Goal: Information Seeking & Learning: Learn about a topic

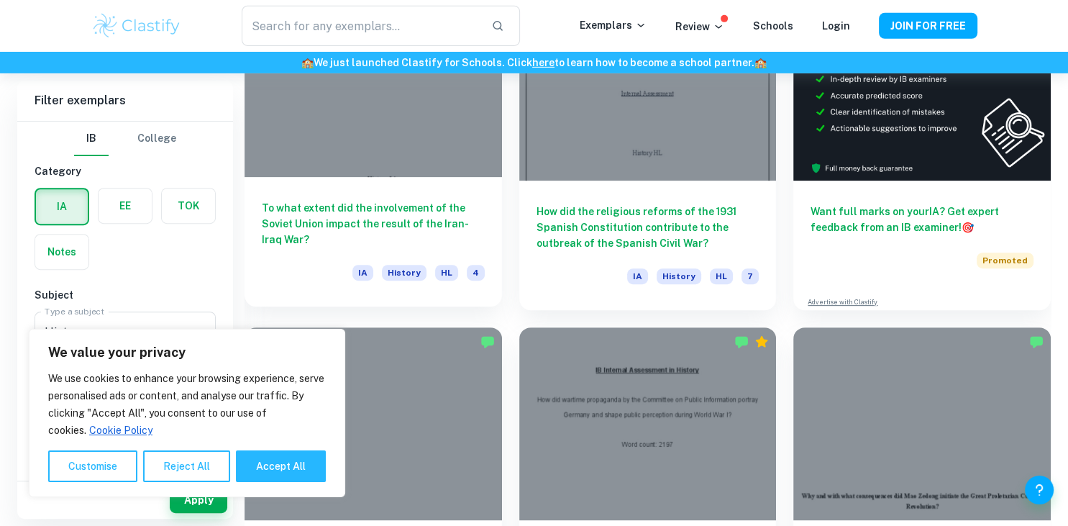
scroll to position [438, 0]
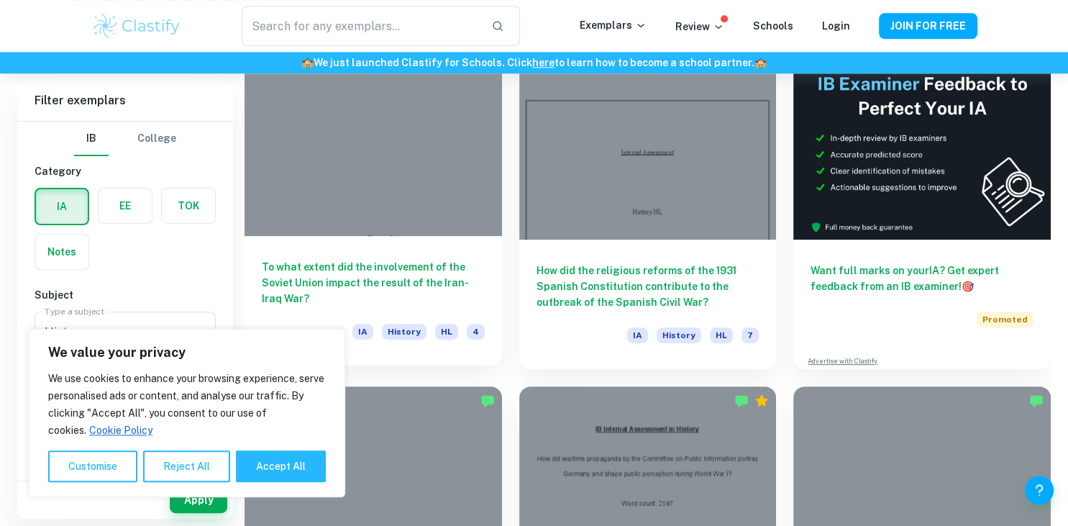
click at [344, 171] on div at bounding box center [374, 139] width 258 height 193
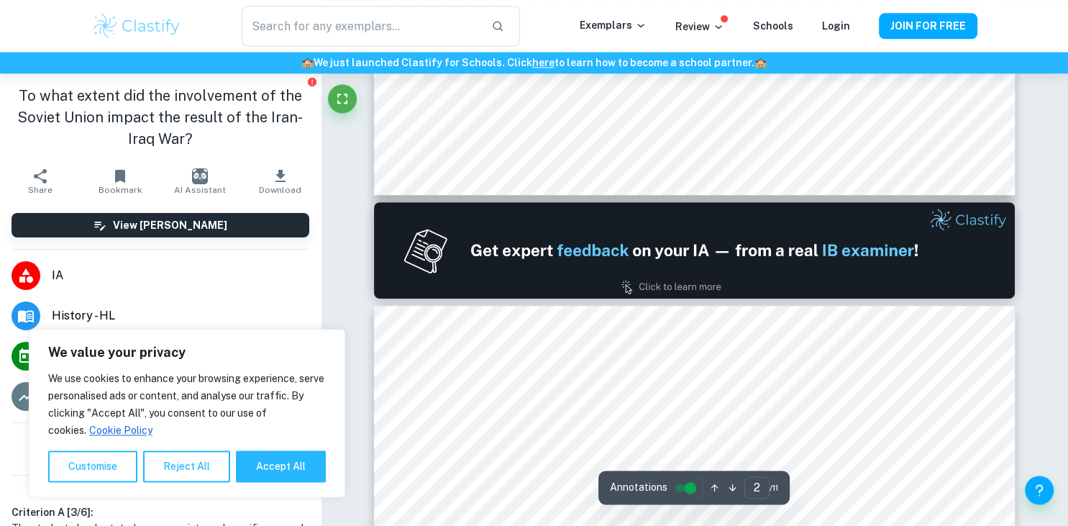
scroll to position [991, 0]
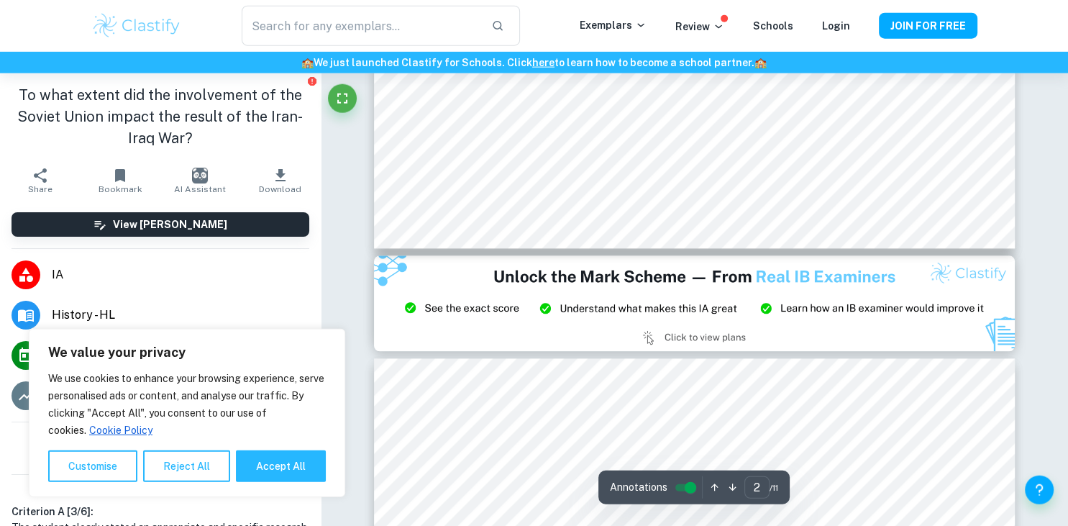
type input "3"
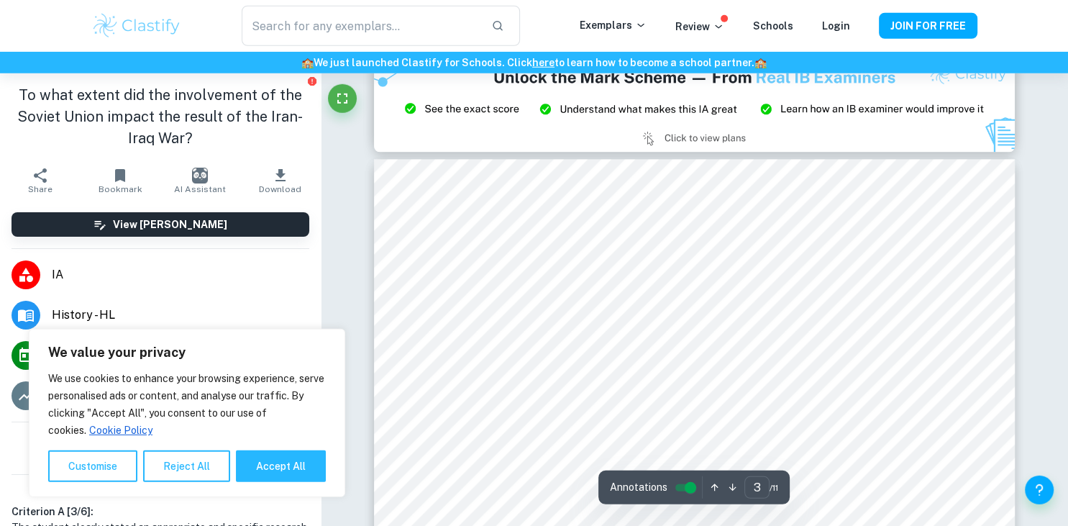
scroll to position [1807, 0]
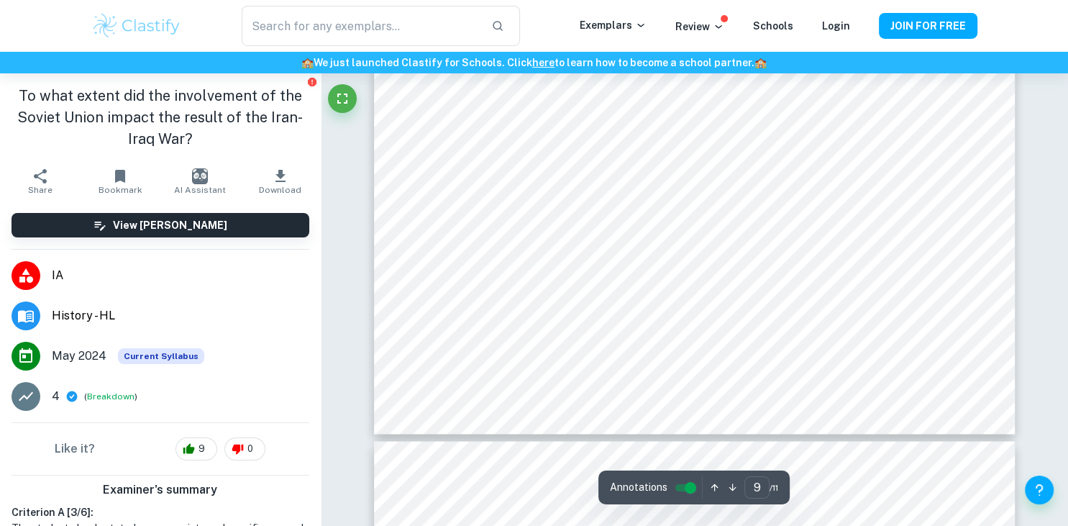
scroll to position [7653, 0]
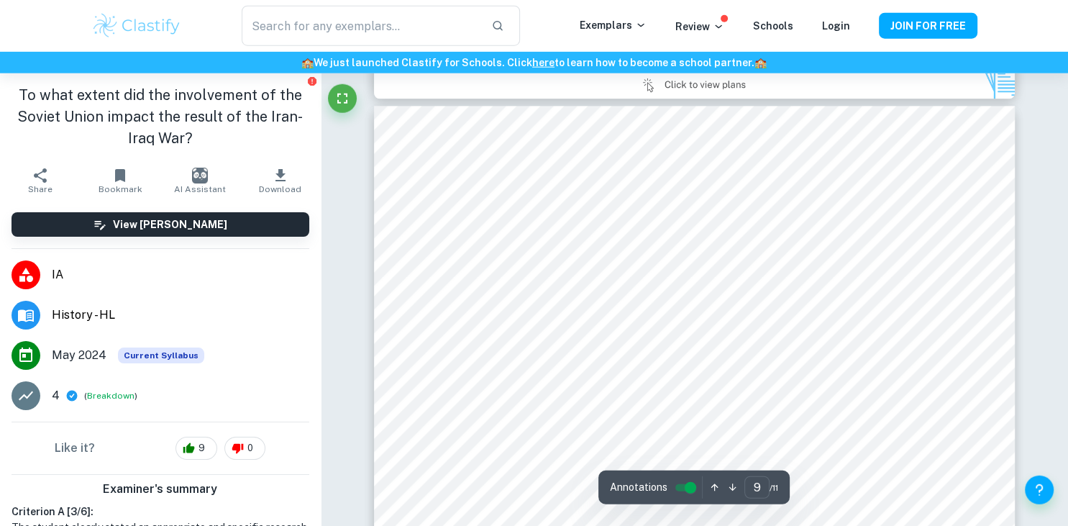
type input "8"
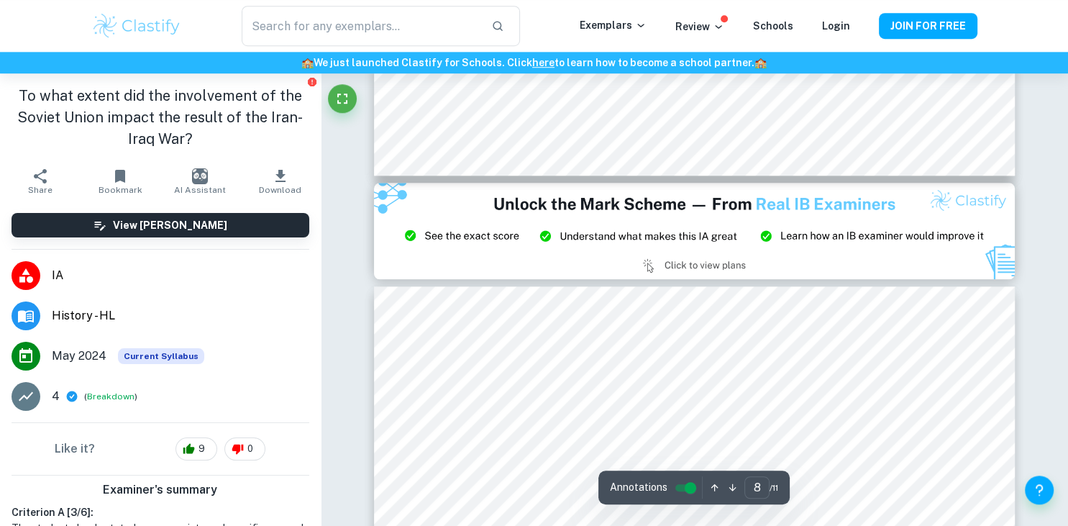
scroll to position [6807, 0]
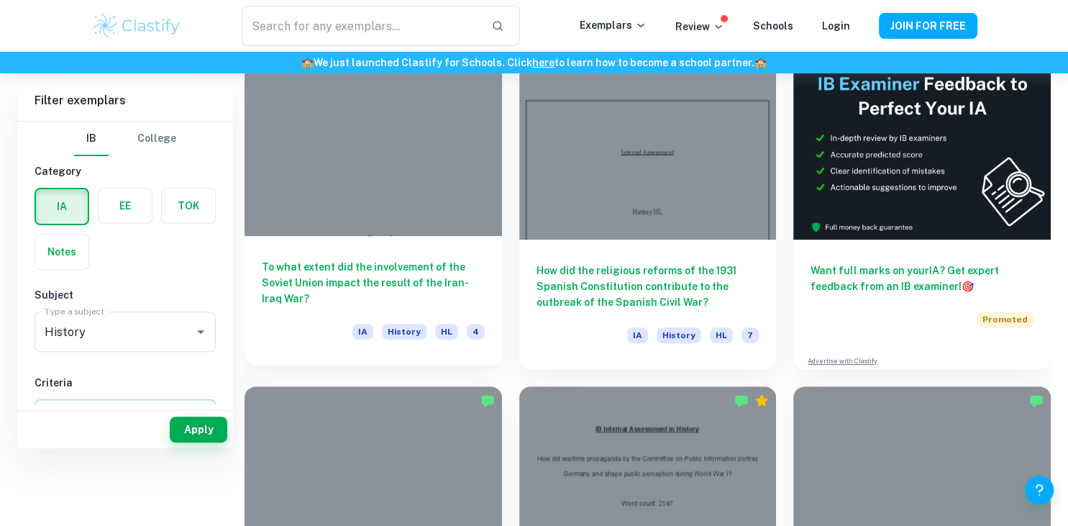
scroll to position [334, 0]
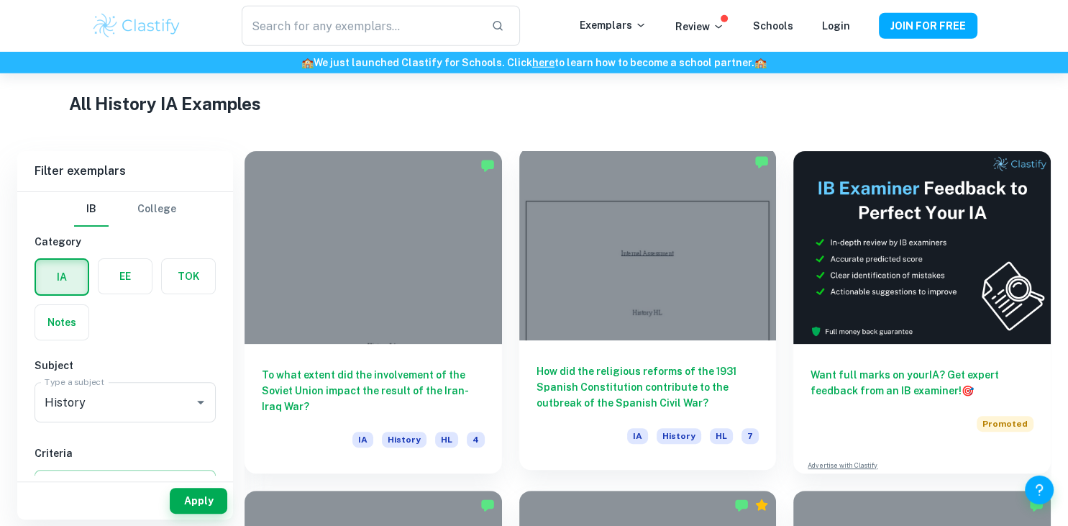
click at [607, 229] on div at bounding box center [648, 243] width 258 height 193
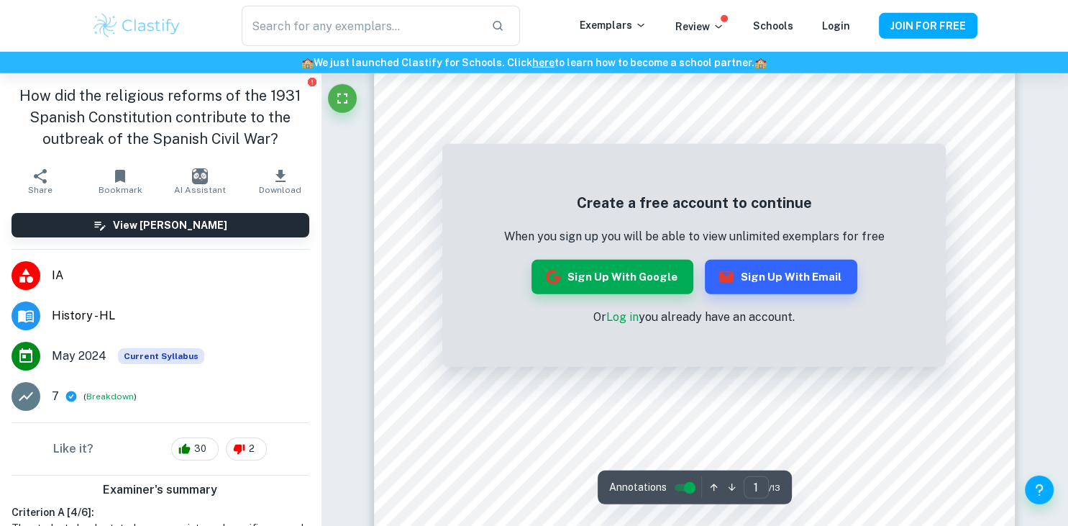
scroll to position [193, 0]
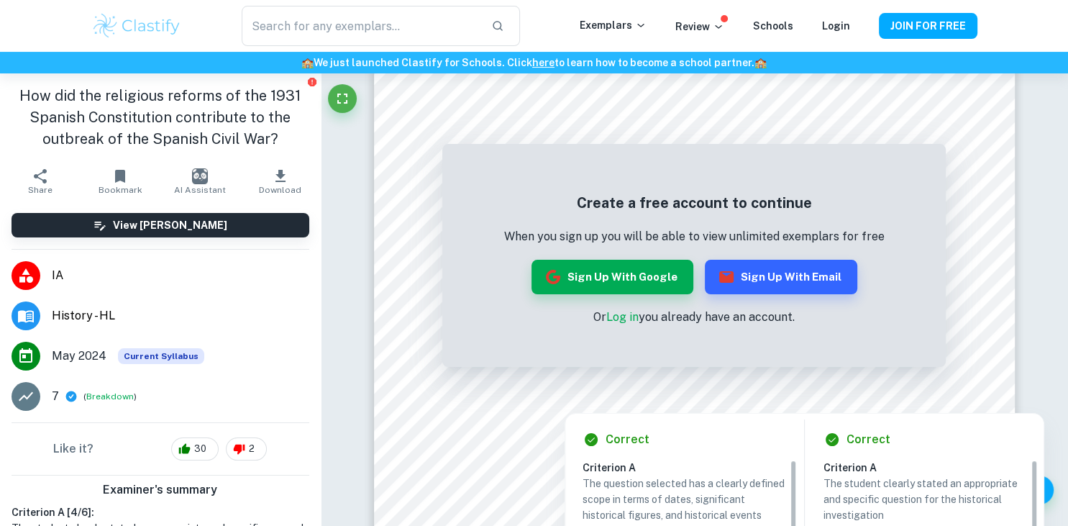
drag, startPoint x: 604, startPoint y: 405, endPoint x: 655, endPoint y: 396, distance: 52.6
click at [767, 400] on div at bounding box center [693, 393] width 181 height 29
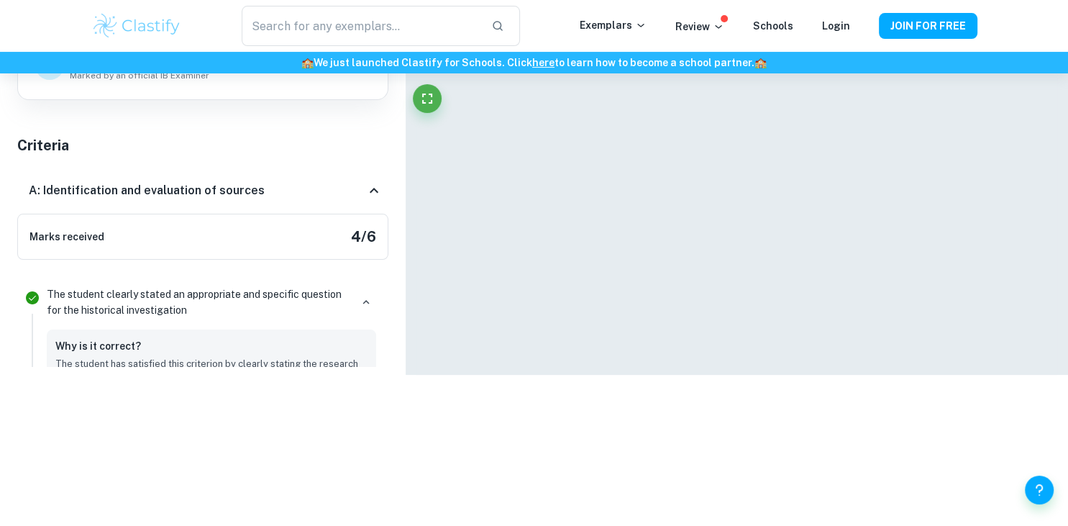
drag, startPoint x: 655, startPoint y: 396, endPoint x: 544, endPoint y: 373, distance: 113.9
click at [568, 394] on body "We value your privacy We use cookies to enhance your browsing experience, serve…" at bounding box center [534, 144] width 1068 height 526
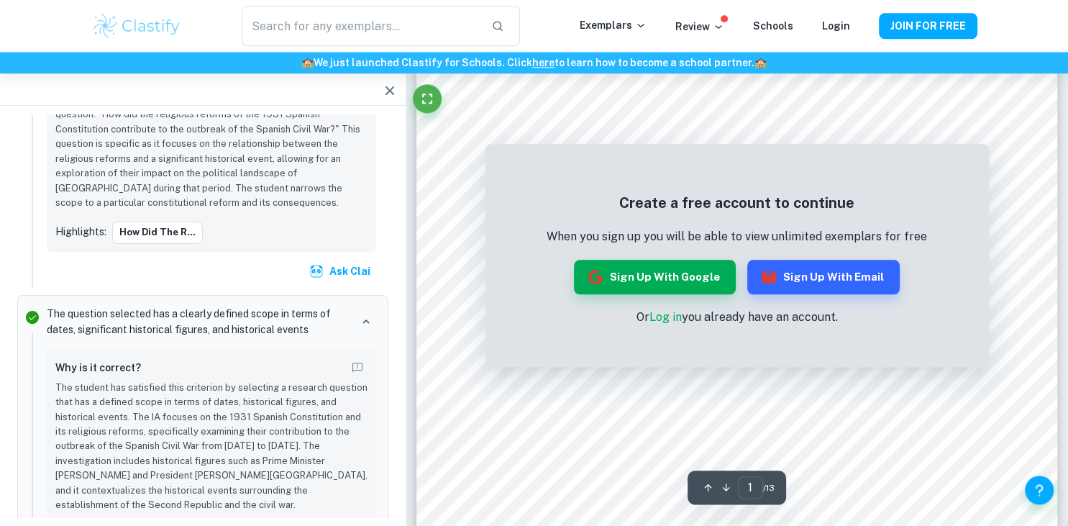
scroll to position [0, 0]
click at [727, 487] on icon "button" at bounding box center [726, 487] width 11 height 11
click at [755, 486] on input "1" at bounding box center [750, 487] width 25 height 22
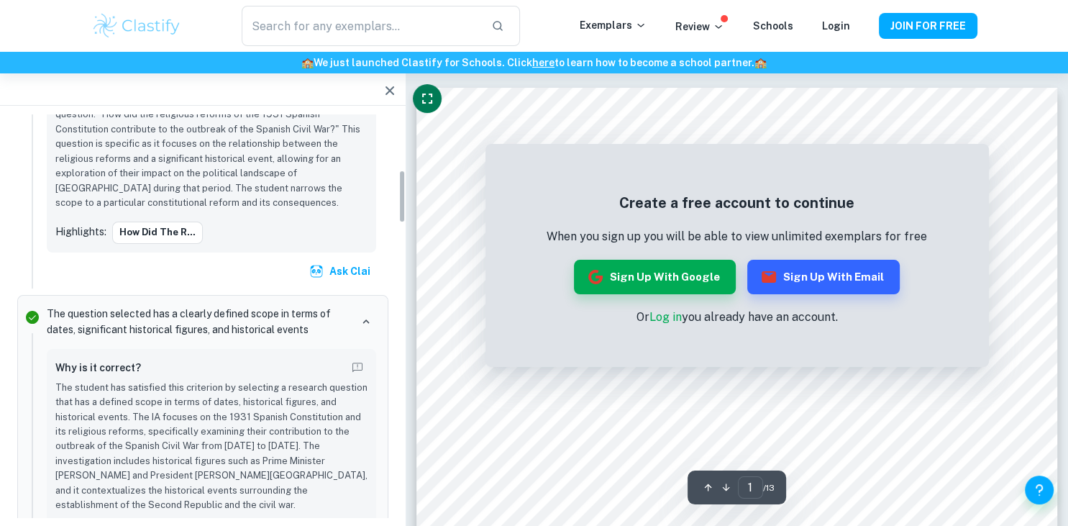
click at [430, 99] on icon "Fullscreen" at bounding box center [427, 98] width 17 height 17
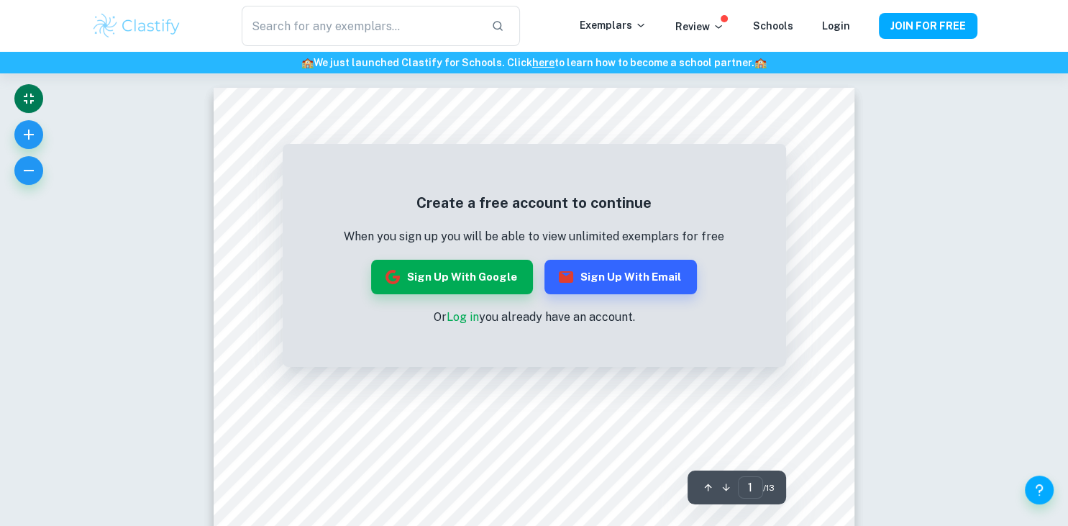
scroll to position [127, 0]
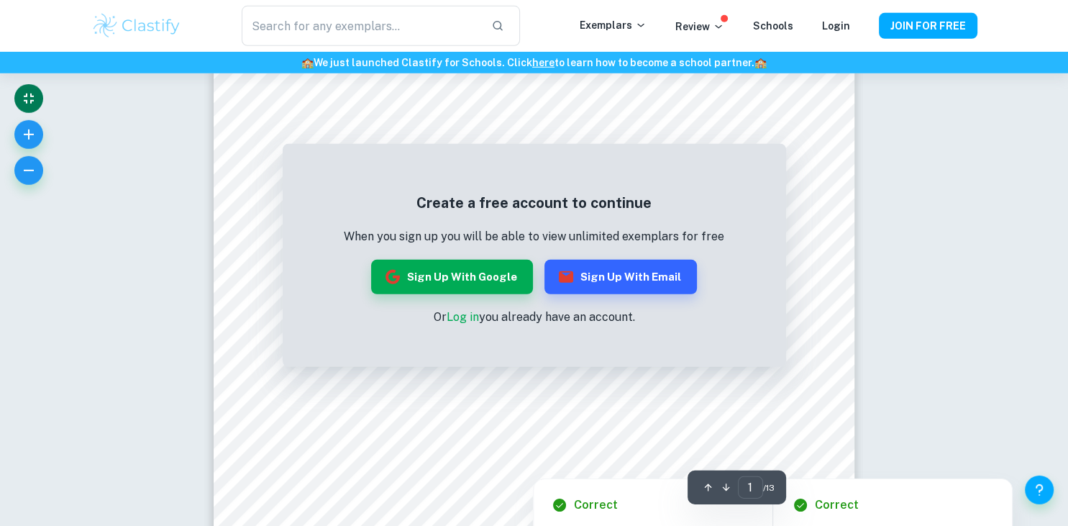
click at [474, 435] on div at bounding box center [533, 445] width 416 height 29
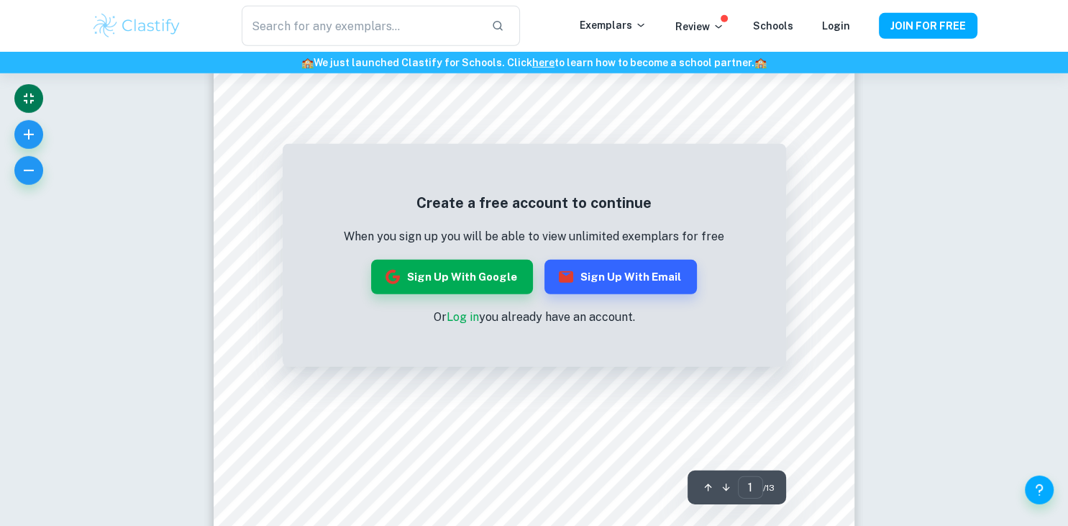
click at [413, 442] on div at bounding box center [533, 445] width 416 height 29
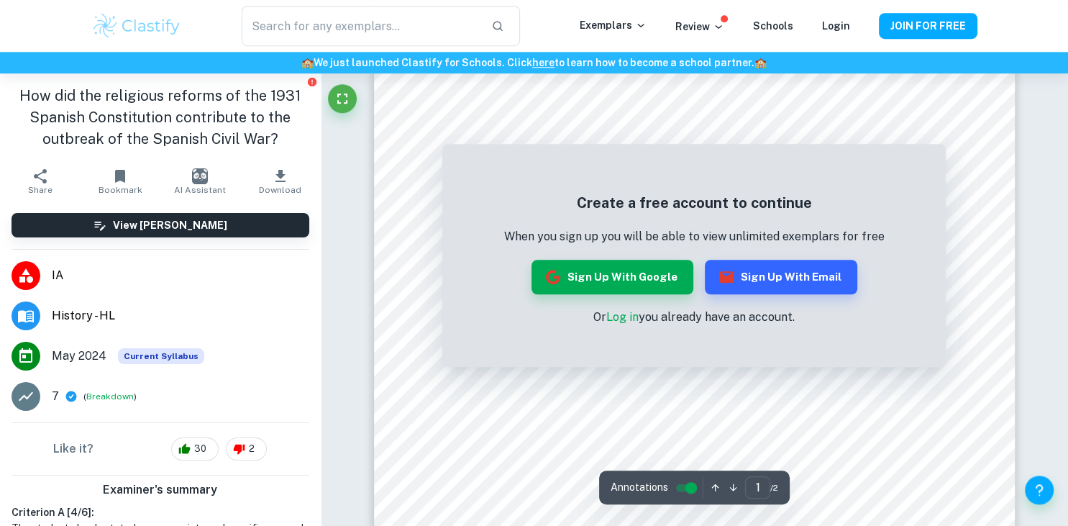
scroll to position [104, 0]
click at [39, 31] on div "​ Exemplars Review Schools Login JOIN FOR FREE" at bounding box center [534, 26] width 1068 height 52
click at [637, 281] on button "Sign up with Google" at bounding box center [613, 277] width 162 height 35
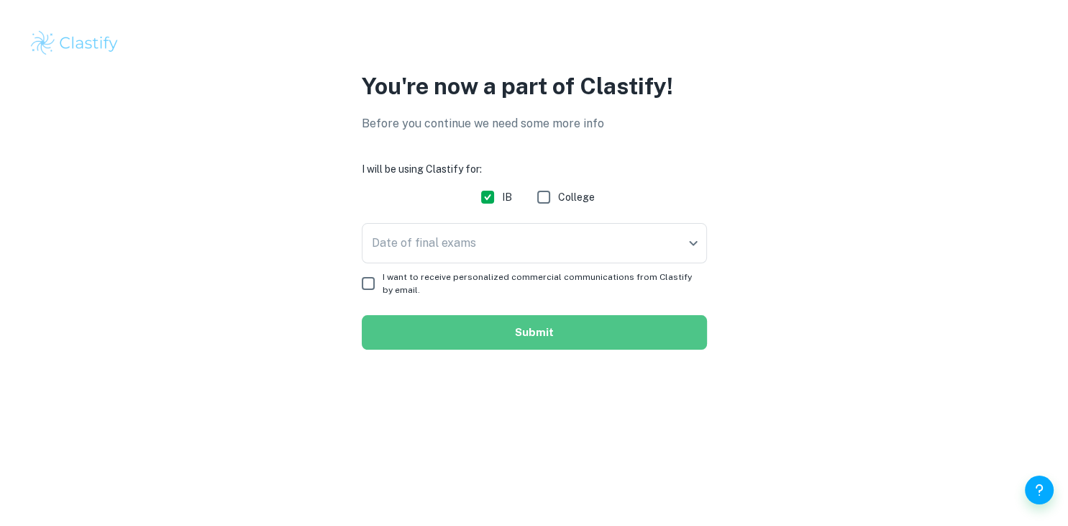
click at [433, 341] on button "Submit" at bounding box center [534, 332] width 345 height 35
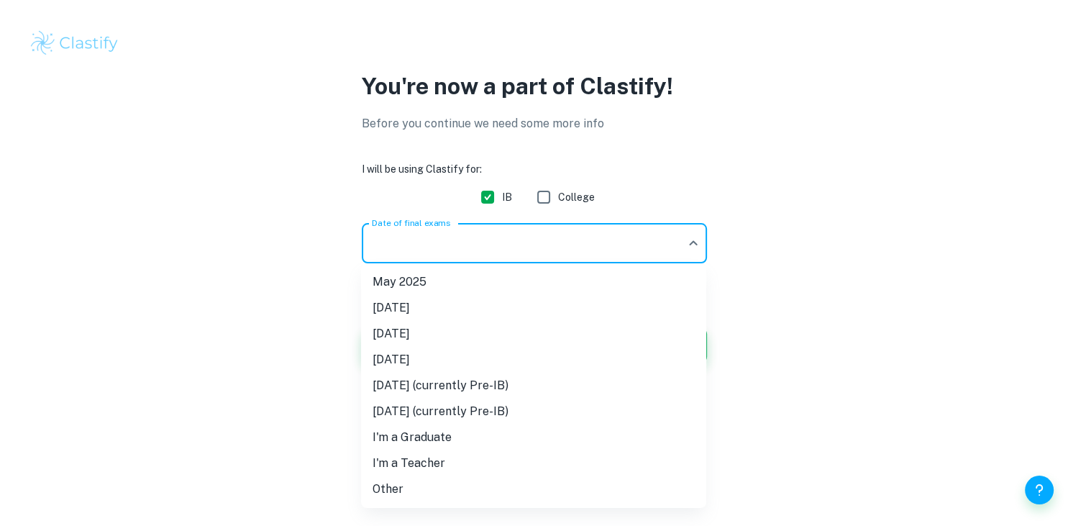
click at [684, 237] on body "We value your privacy We use cookies to enhance your browsing experience, serve…" at bounding box center [534, 263] width 1068 height 526
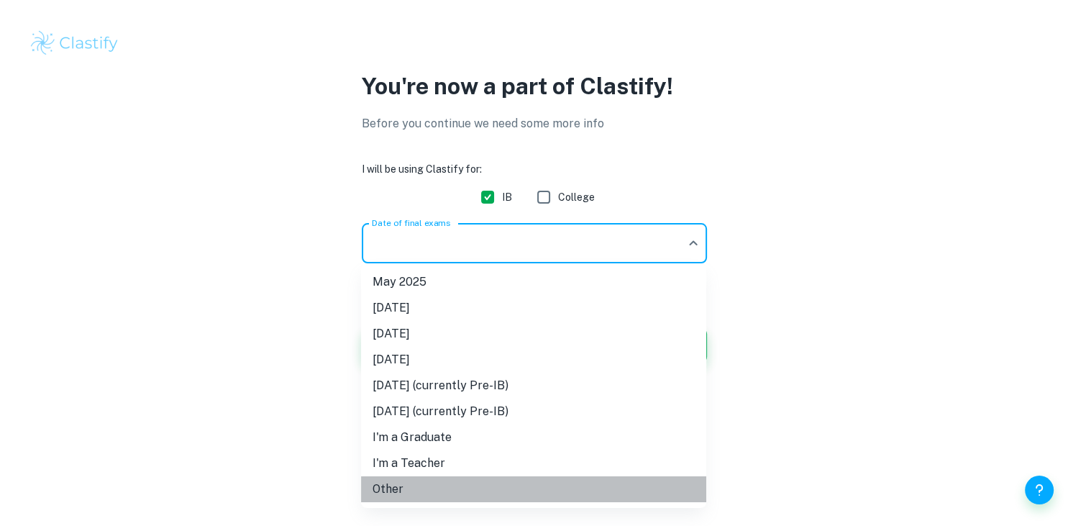
click at [397, 488] on li "Other" at bounding box center [533, 489] width 345 height 26
type input "Other"
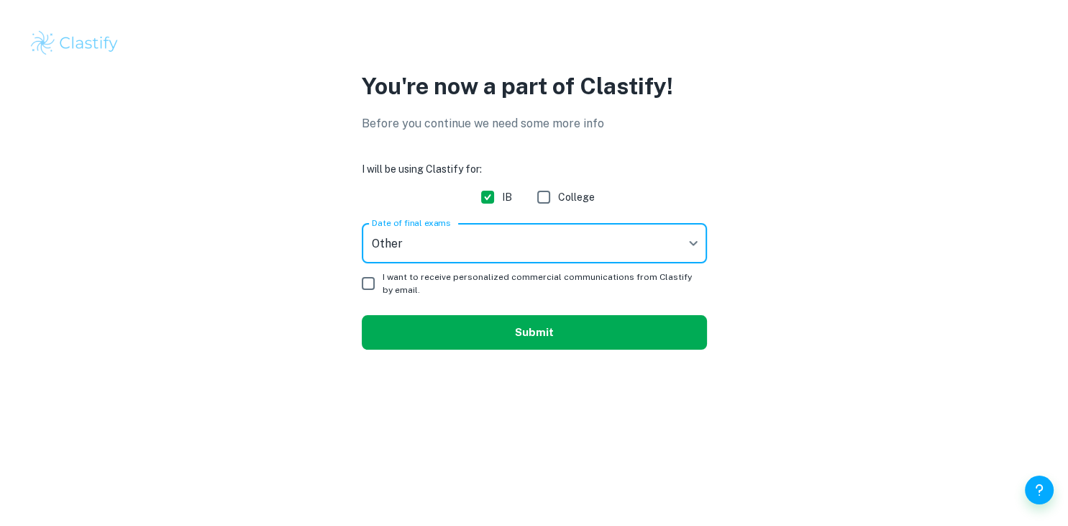
click at [471, 335] on button "Submit" at bounding box center [534, 332] width 345 height 35
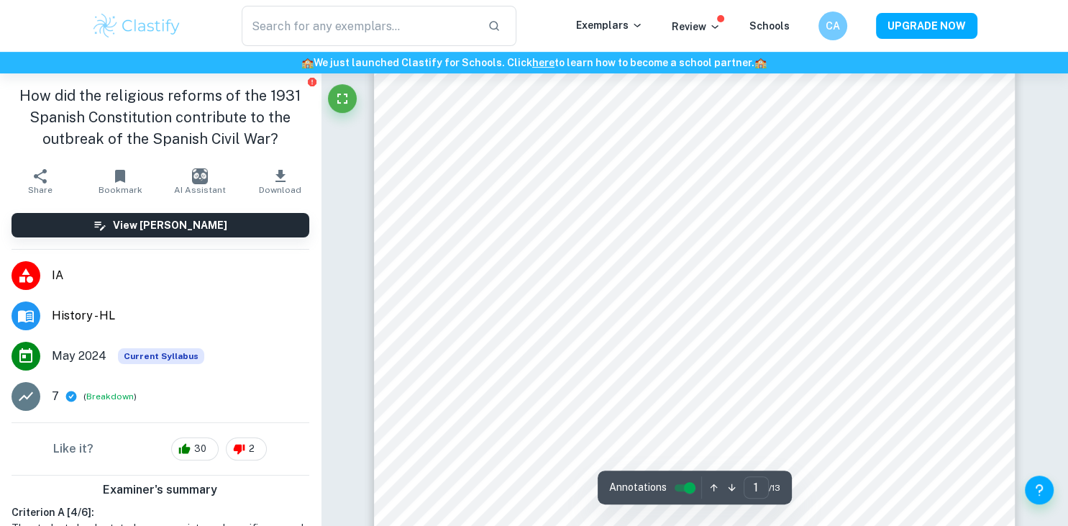
scroll to position [229, 0]
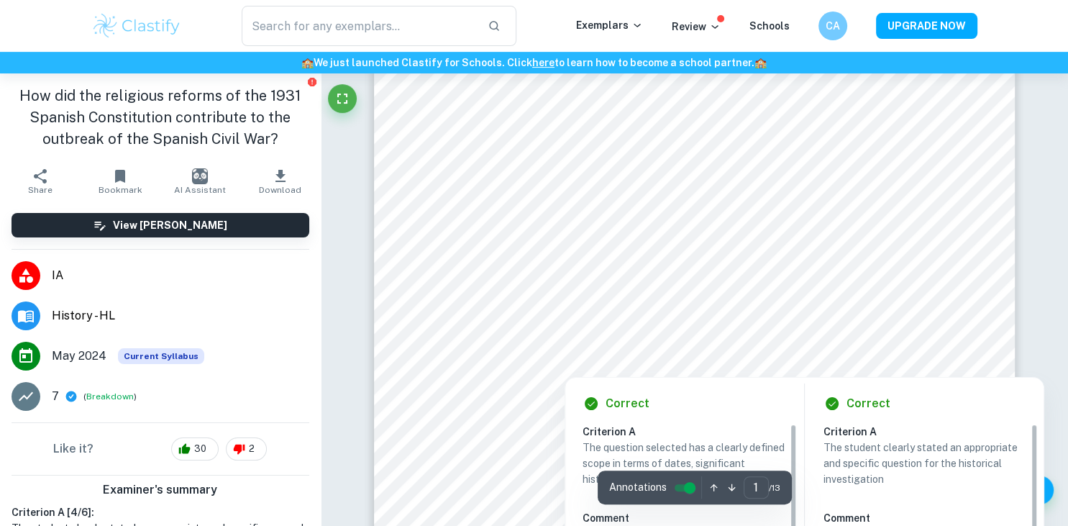
drag, startPoint x: 839, startPoint y: 356, endPoint x: 786, endPoint y: 339, distance: 56.0
click at [786, 339] on div at bounding box center [694, 344] width 416 height 29
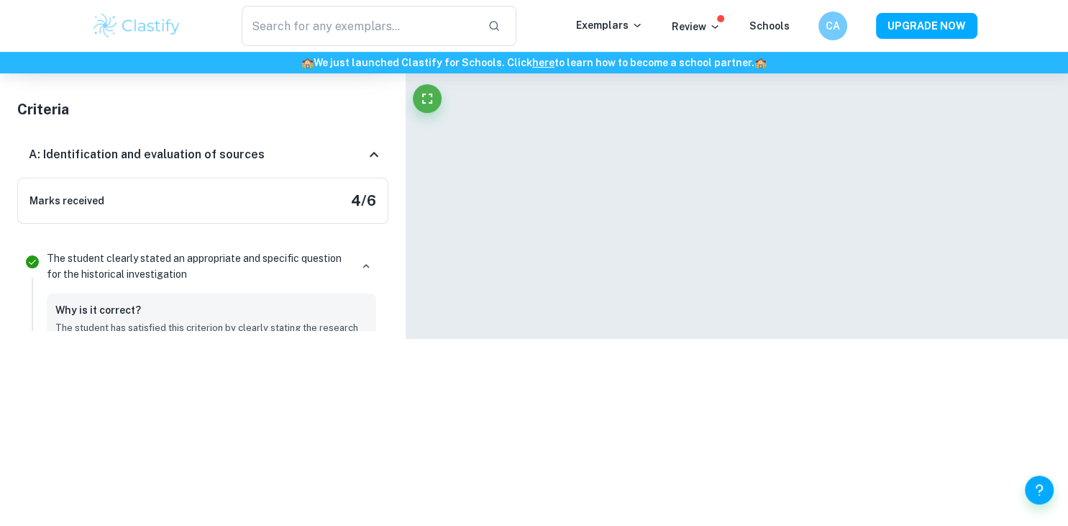
click at [639, 315] on div at bounding box center [737, 92] width 641 height 494
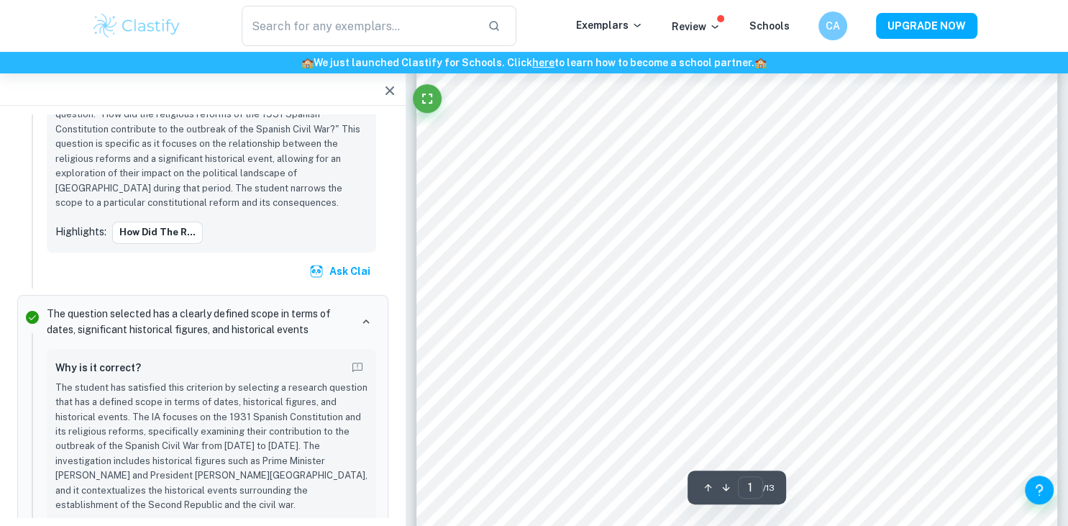
scroll to position [0, 0]
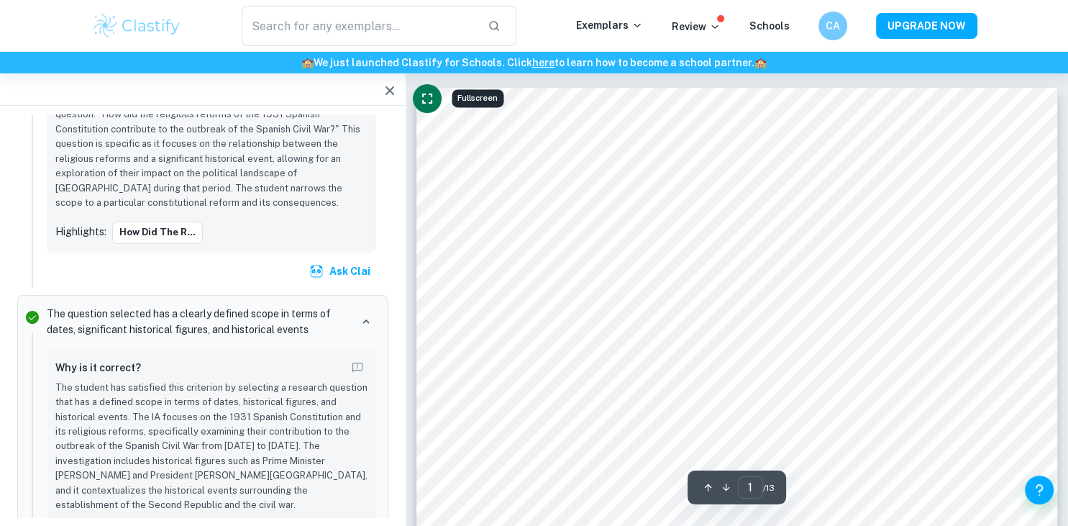
click at [424, 95] on icon "Fullscreen" at bounding box center [427, 99] width 10 height 10
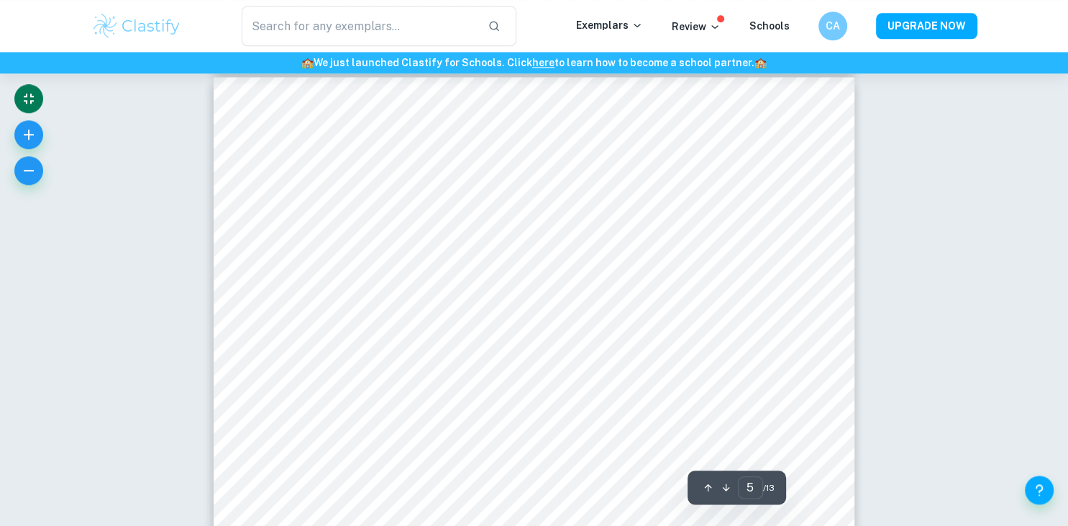
type input "4"
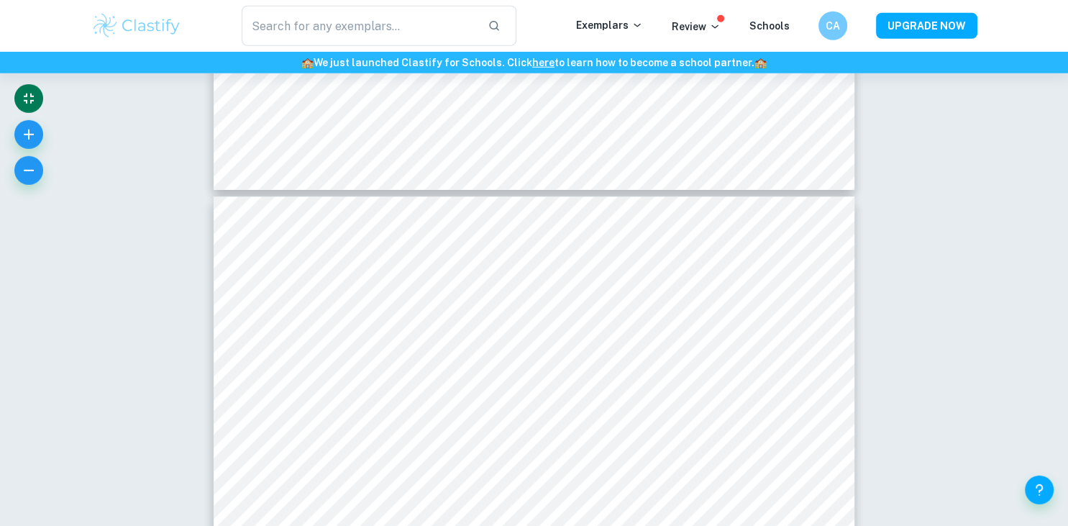
click at [22, 103] on icon "Exit fullscreen" at bounding box center [28, 98] width 17 height 17
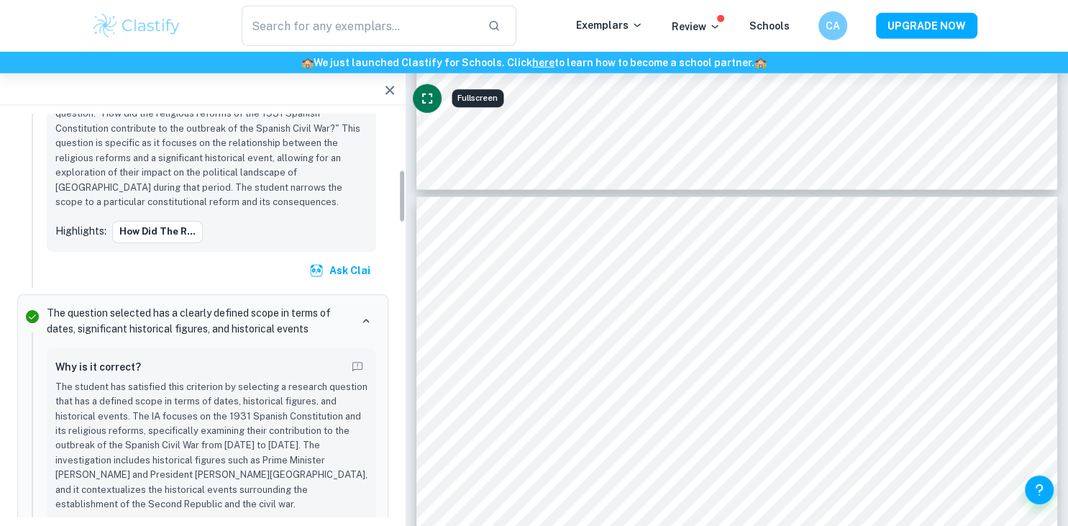
scroll to position [419, 0]
click at [389, 93] on icon "button" at bounding box center [390, 90] width 9 height 9
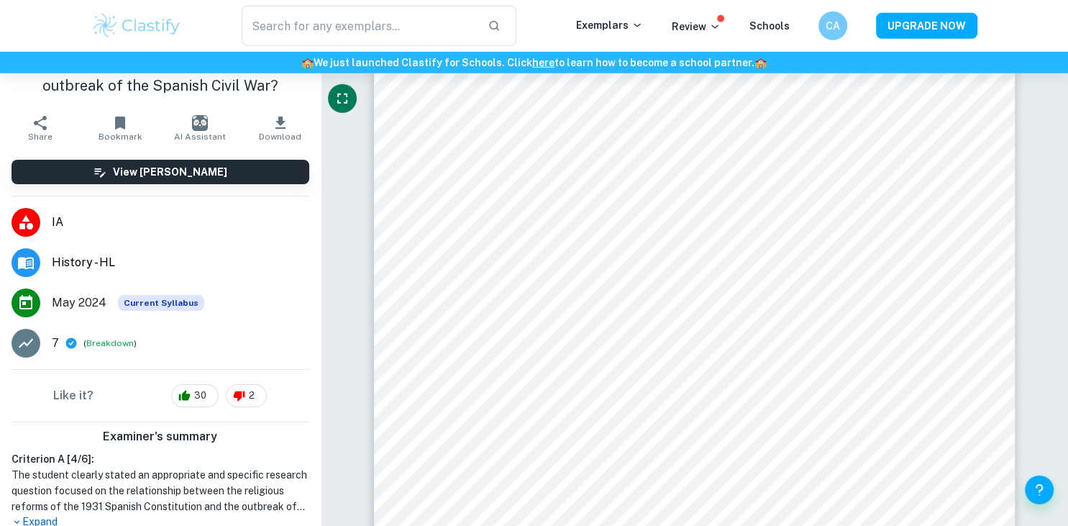
scroll to position [0, 0]
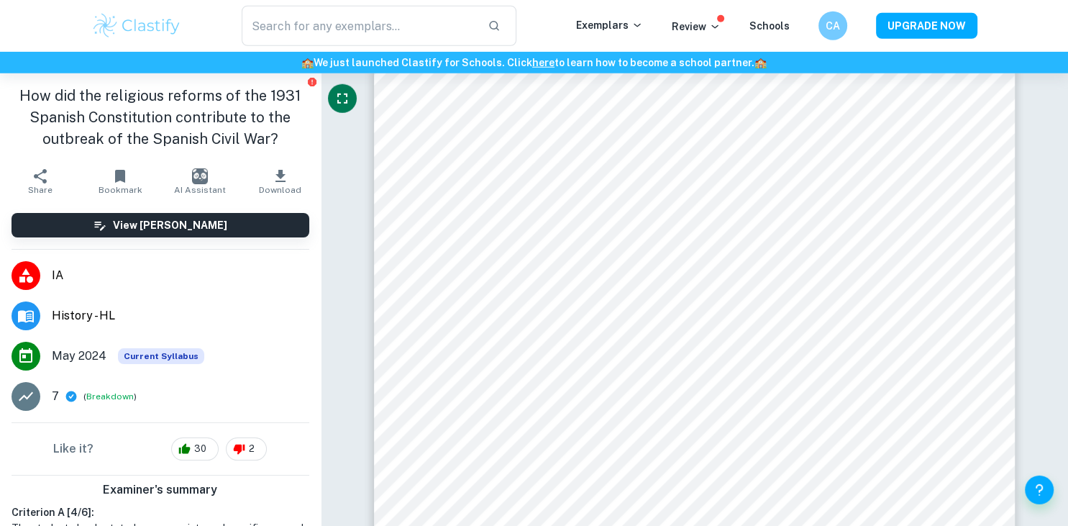
click at [279, 178] on icon "button" at bounding box center [281, 176] width 10 height 12
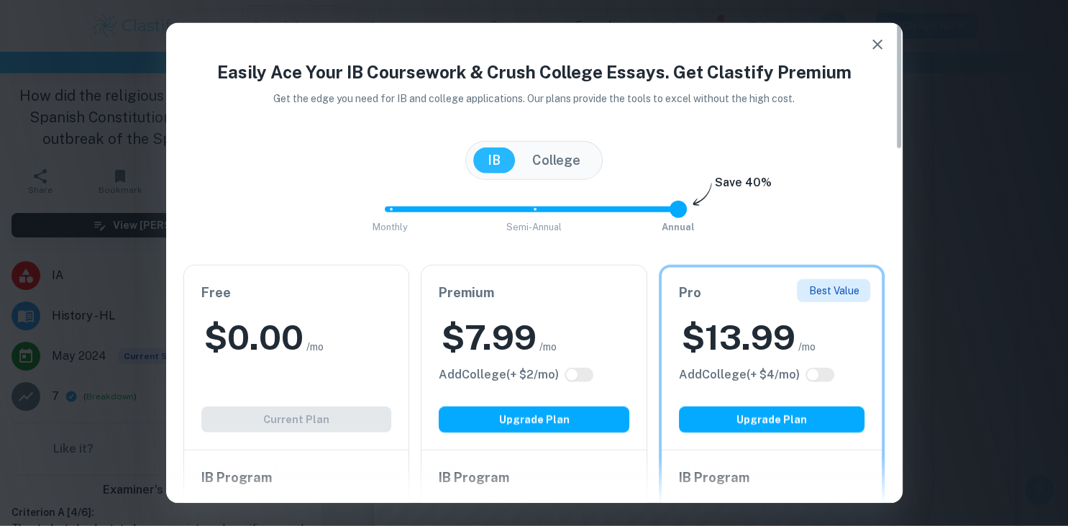
click at [879, 42] on icon "button" at bounding box center [878, 45] width 10 height 10
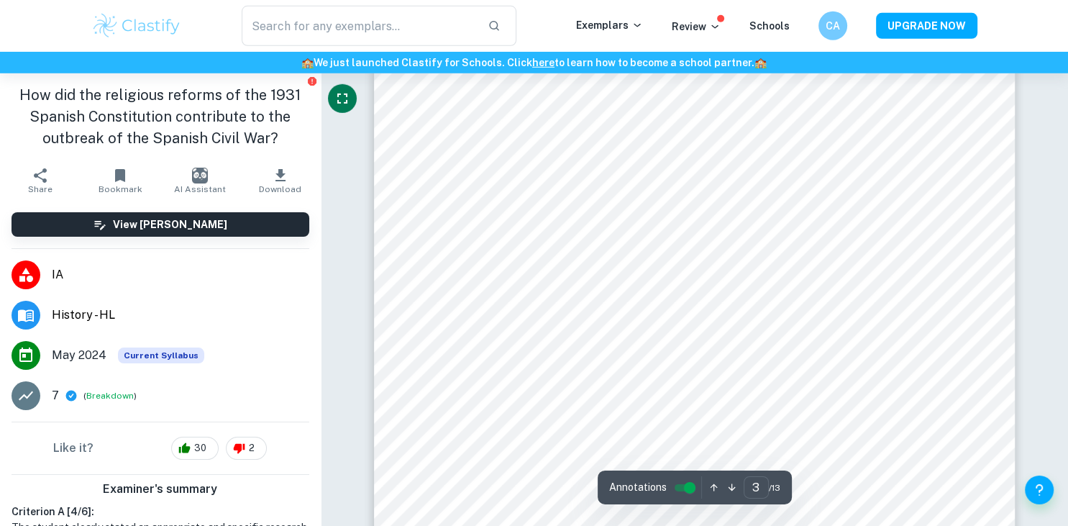
scroll to position [2066, 0]
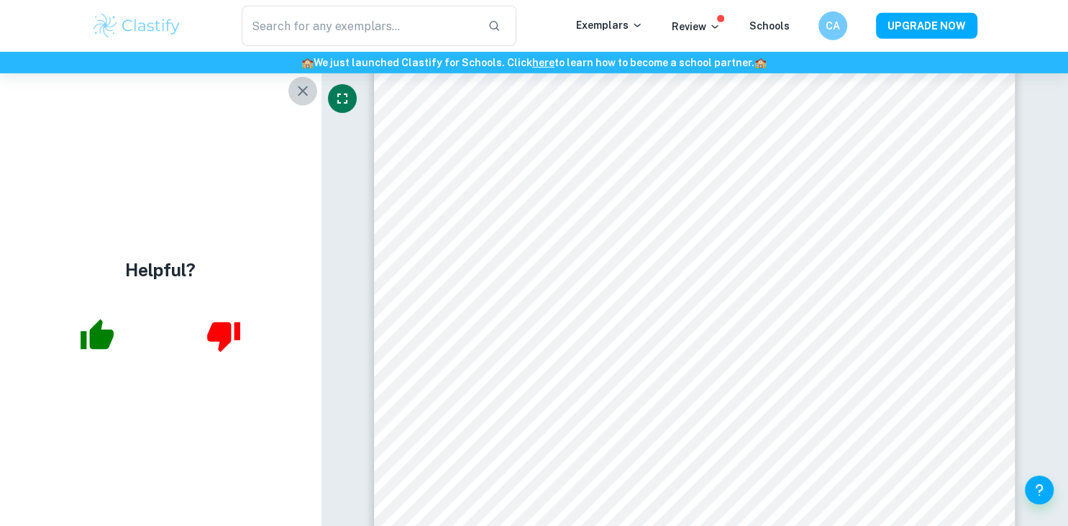
click at [295, 94] on icon "button" at bounding box center [302, 91] width 17 height 17
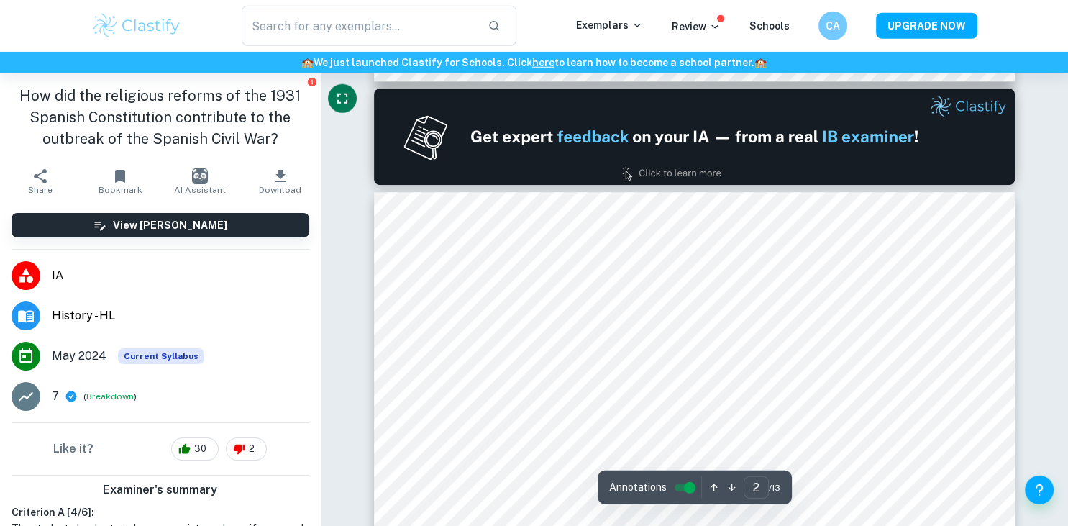
type input "1"
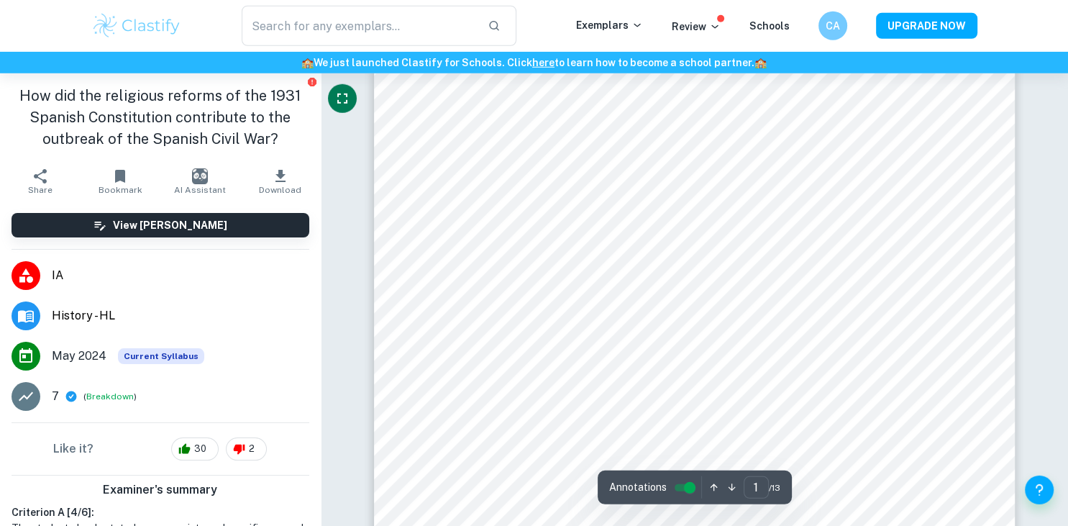
scroll to position [177, 0]
